Goal: Use online tool/utility: Utilize a website feature to perform a specific function

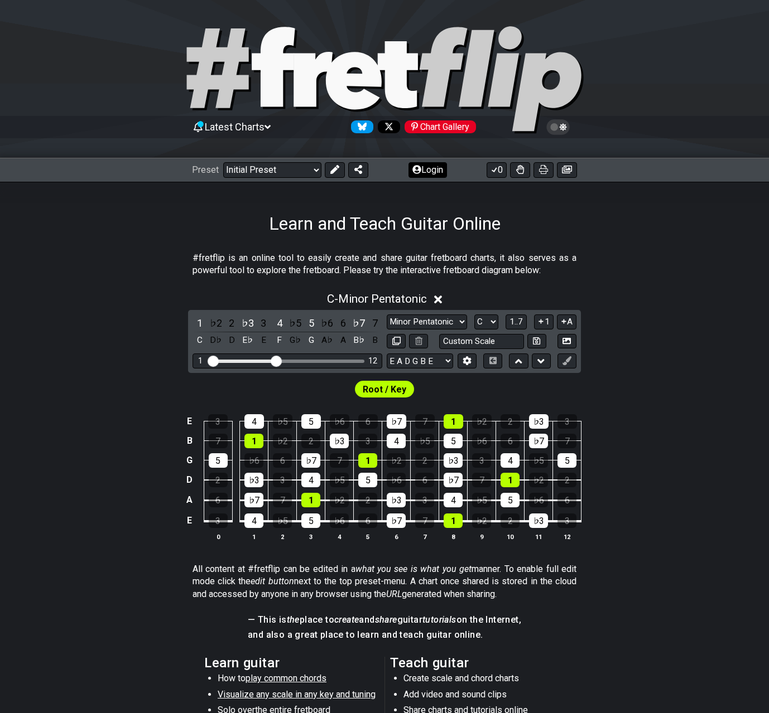
click at [432, 168] on button "Login" at bounding box center [427, 170] width 38 height 16
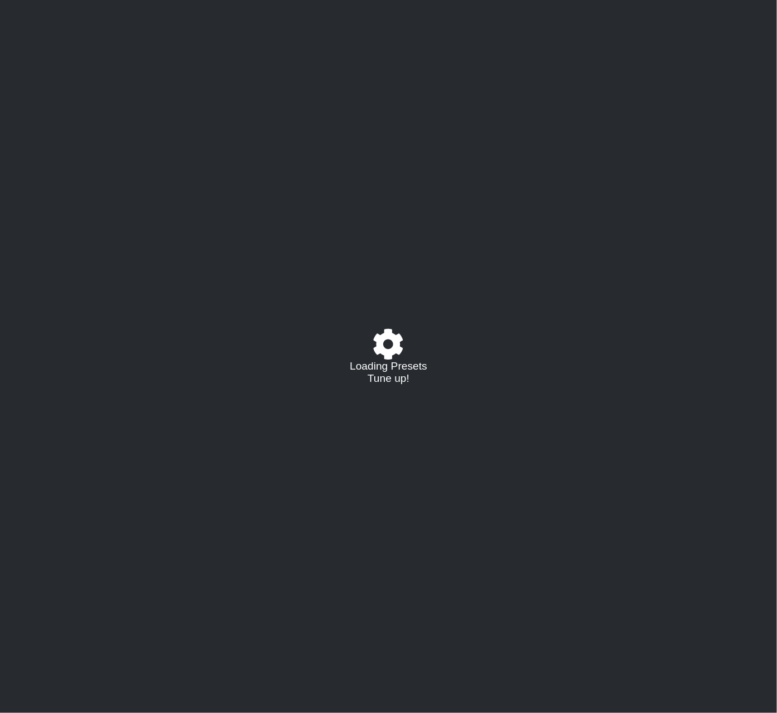
select select "C"
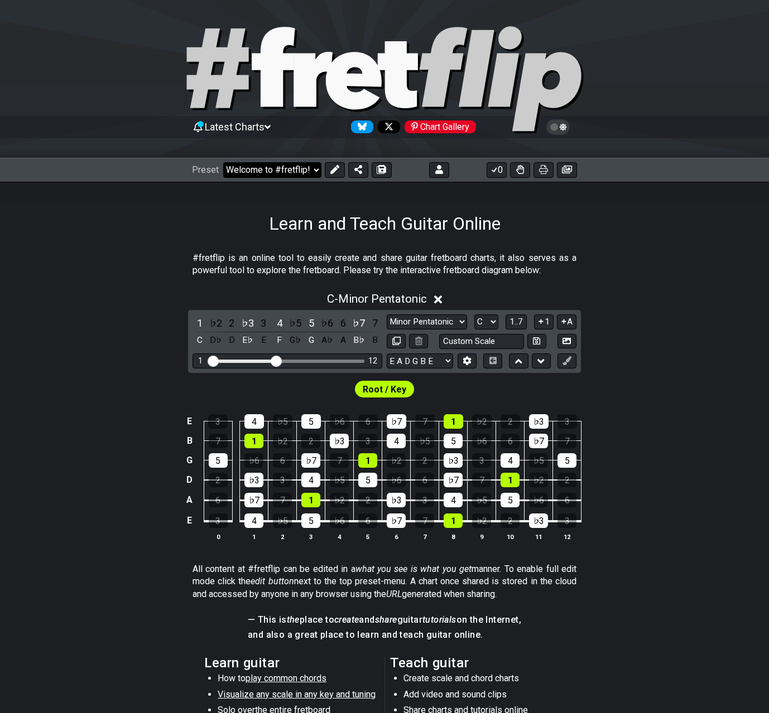
click at [274, 171] on select "Welcome to #fretflip! Initial Preset Custom Preset Minor Pentatonic Major Penta…" at bounding box center [272, 170] width 98 height 16
click at [223, 162] on select "Welcome to #fretflip! Initial Preset Custom Preset A LOCRIAN OPEN D TUNING OPEN…" at bounding box center [272, 170] width 98 height 16
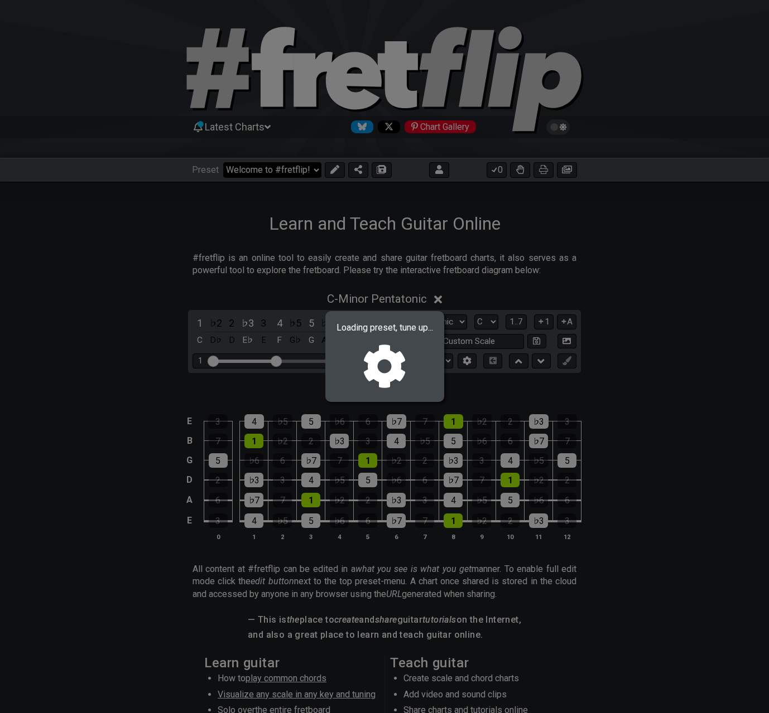
select select "/02R4QE39"
select select "D"
select select "D PHRYGIAN - OPEN Dm"
select select "D A D F A D"
select select "D"
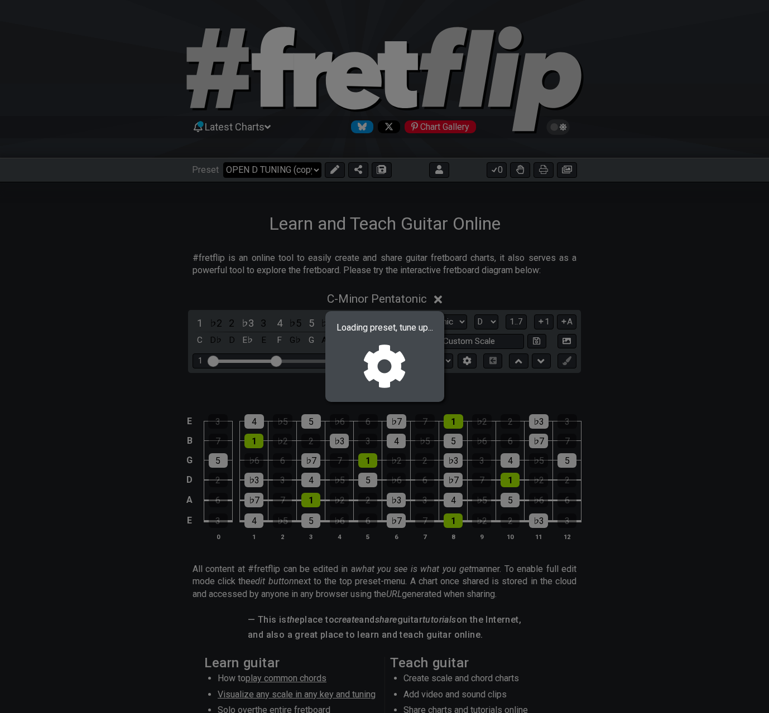
select select "D"
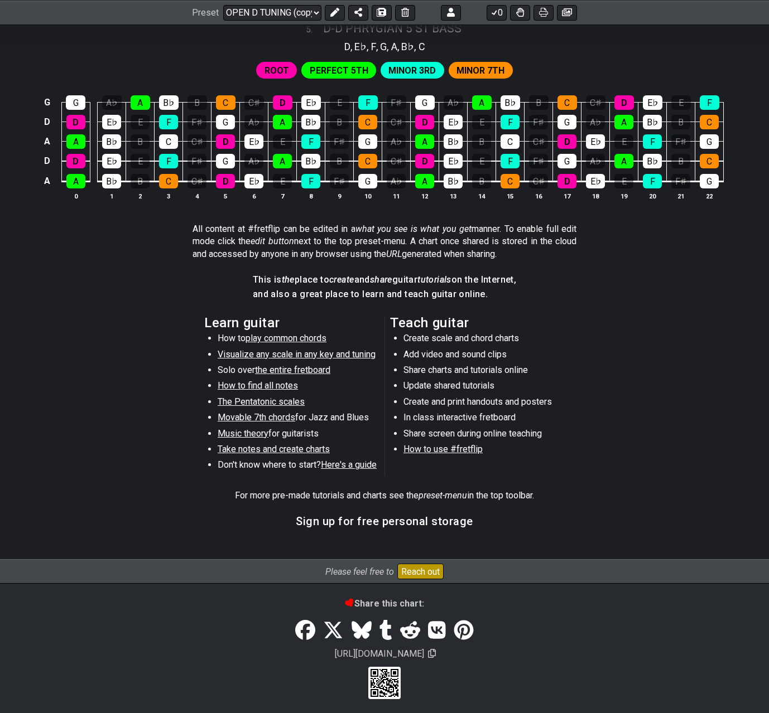
scroll to position [1024, 0]
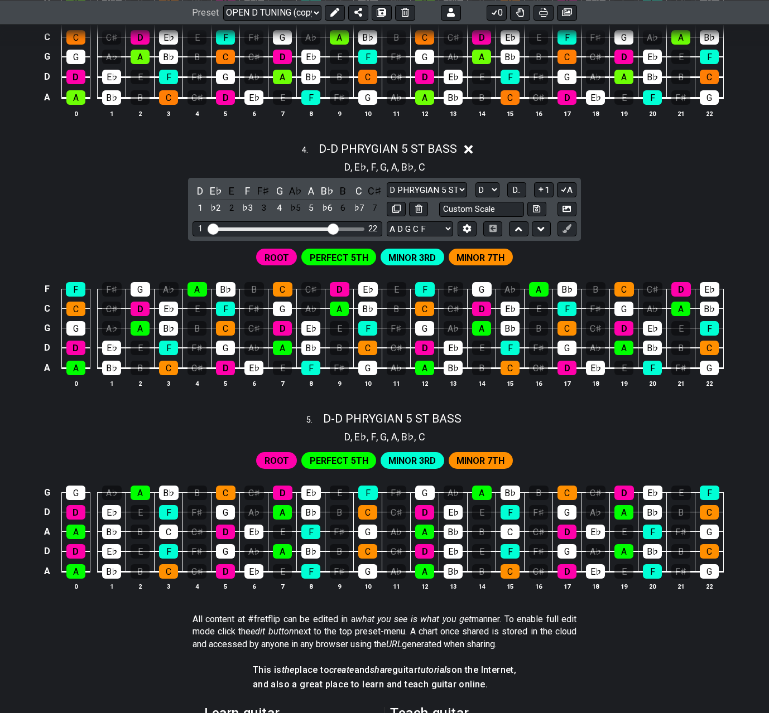
click at [470, 453] on span "MINOR 7TH" at bounding box center [480, 461] width 48 height 16
click at [335, 6] on button at bounding box center [335, 12] width 20 height 16
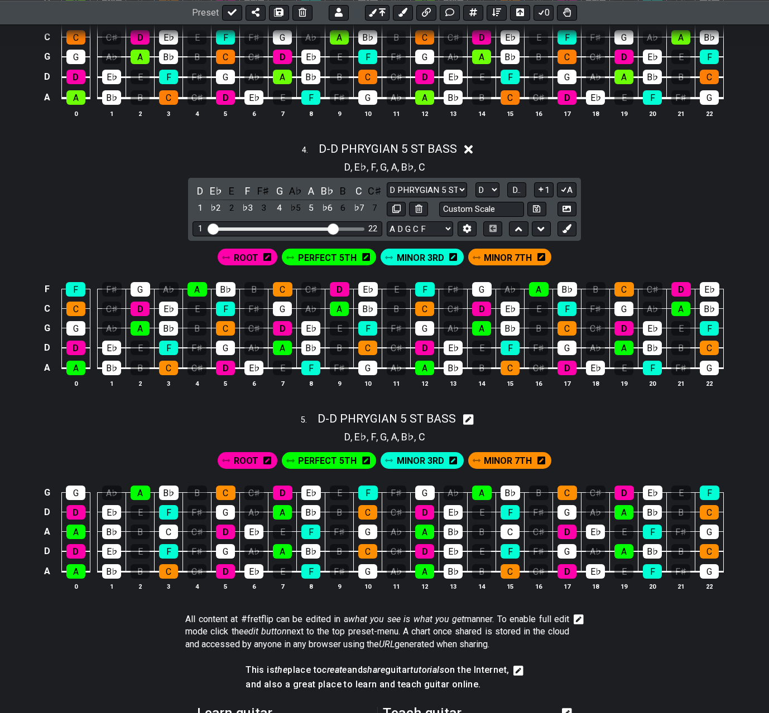
click at [491, 456] on span "MINOR 7TH" at bounding box center [508, 461] width 48 height 16
click at [168, 525] on div "C" at bounding box center [168, 532] width 19 height 15
click at [509, 525] on div "C" at bounding box center [509, 532] width 19 height 15
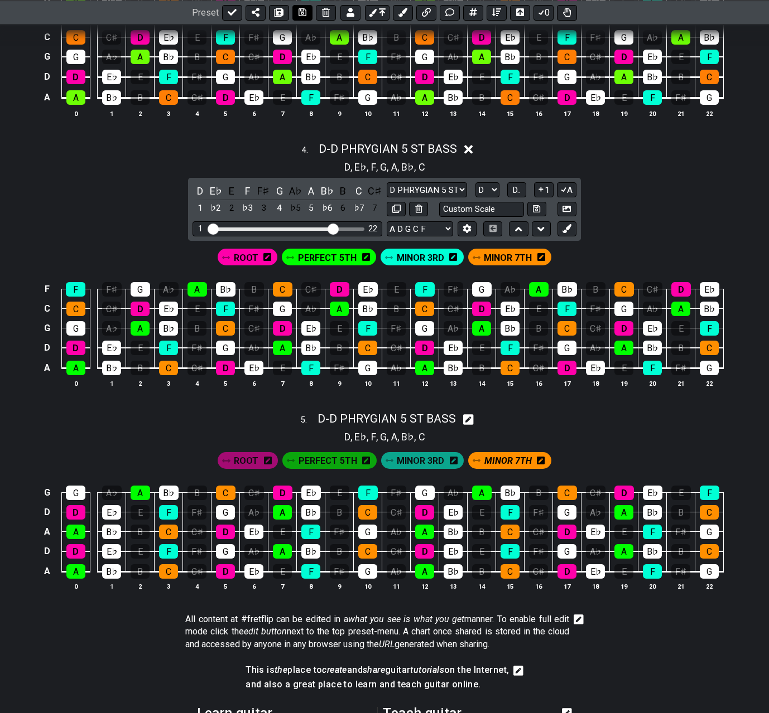
click at [301, 16] on icon at bounding box center [302, 12] width 8 height 9
click at [232, 12] on icon at bounding box center [232, 12] width 9 height 9
select select "/02R4QE39"
